Goal: Task Accomplishment & Management: Manage account settings

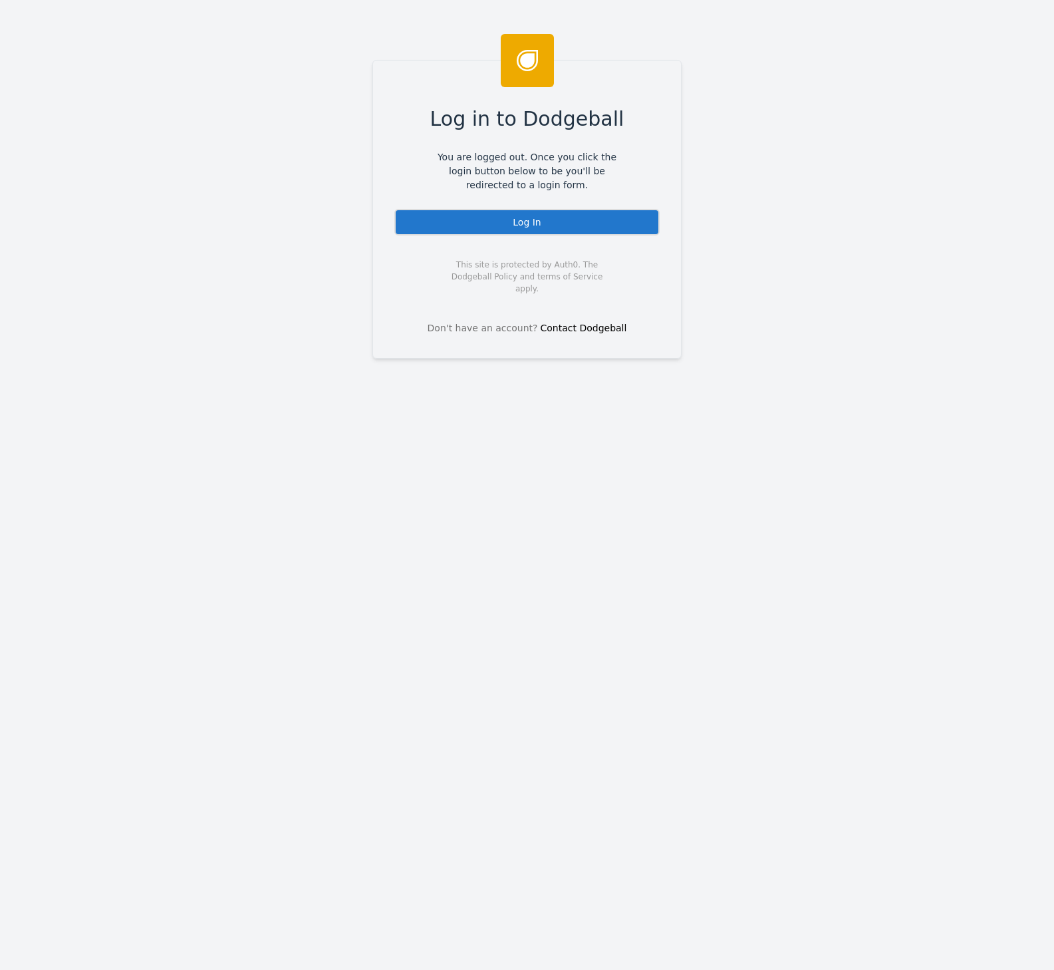
click at [526, 211] on div "Log In" at bounding box center [526, 222] width 265 height 27
click at [531, 216] on div "Log In" at bounding box center [526, 222] width 265 height 27
